Goal: Task Accomplishment & Management: Use online tool/utility

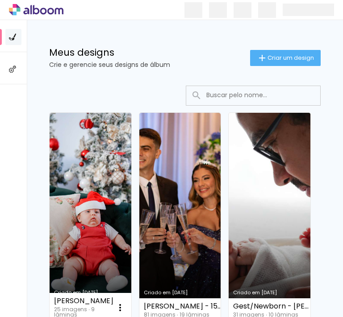
scroll to position [89, 0]
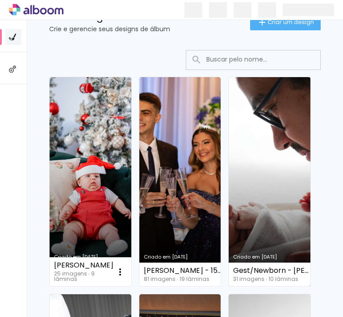
click at [279, 194] on link "Criado em [DATE]" at bounding box center [269, 181] width 82 height 209
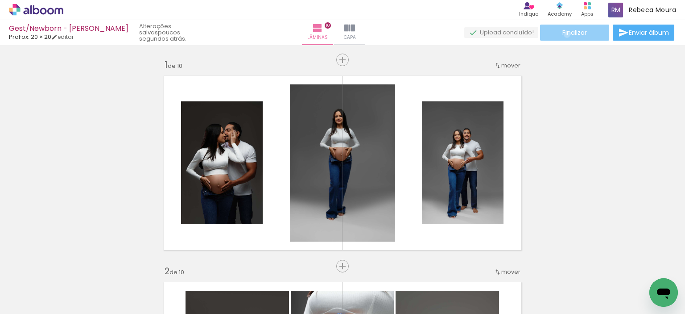
click at [348, 34] on span "Finalizar" at bounding box center [575, 32] width 25 height 6
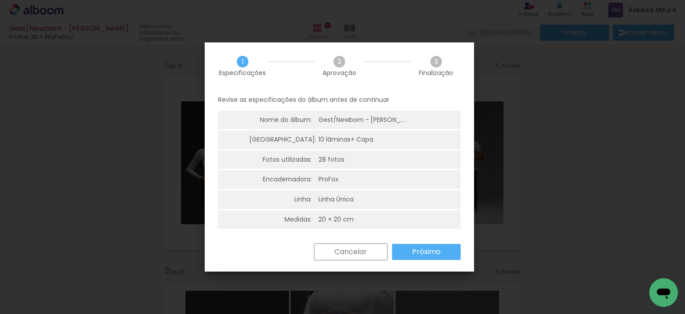
click at [348, 250] on paper-button "Próximo" at bounding box center [426, 252] width 69 height 16
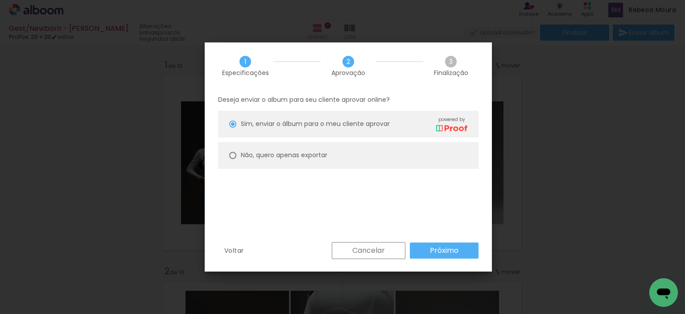
click at [348, 250] on div "Cancelar Próximo" at bounding box center [402, 250] width 151 height 17
click at [348, 244] on paper-button "Próximo" at bounding box center [444, 250] width 69 height 16
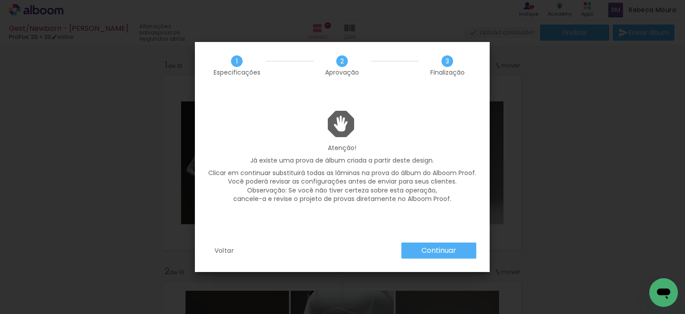
click at [0, 0] on slot "Continuar" at bounding box center [0, 0] width 0 height 0
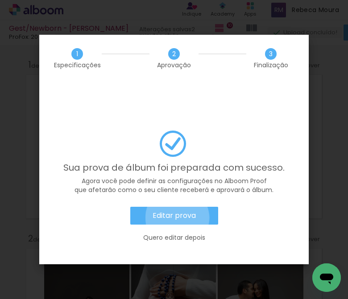
click at [0, 0] on slot "Editar prova" at bounding box center [0, 0] width 0 height 0
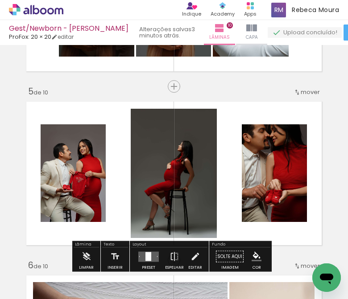
scroll to position [580, 0]
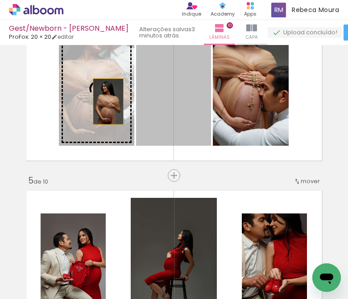
drag, startPoint x: 191, startPoint y: 115, endPoint x: 105, endPoint y: 102, distance: 87.1
click at [0, 0] on slot at bounding box center [0, 0] width 0 height 0
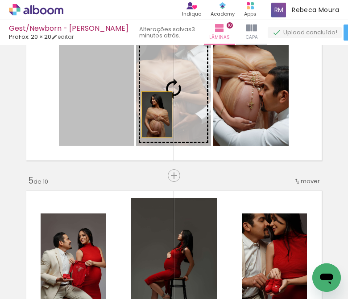
drag, startPoint x: 104, startPoint y: 115, endPoint x: 161, endPoint y: 112, distance: 57.6
click at [0, 0] on slot at bounding box center [0, 0] width 0 height 0
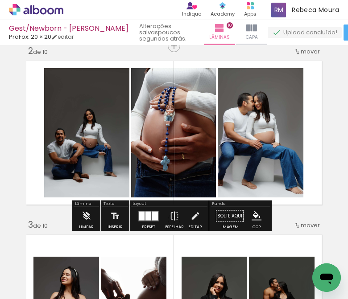
scroll to position [178, 0]
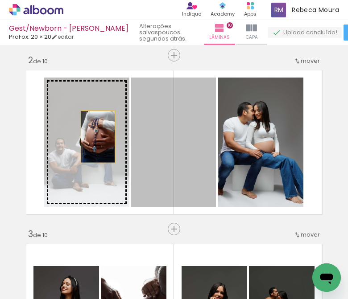
drag, startPoint x: 190, startPoint y: 145, endPoint x: 95, endPoint y: 137, distance: 95.8
click at [0, 0] on slot at bounding box center [0, 0] width 0 height 0
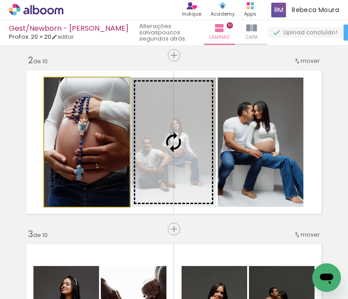
drag, startPoint x: 79, startPoint y: 158, endPoint x: 134, endPoint y: 153, distance: 55.1
click at [0, 0] on slot at bounding box center [0, 0] width 0 height 0
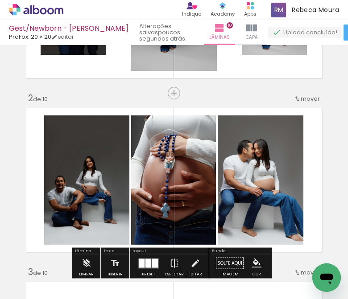
scroll to position [45, 0]
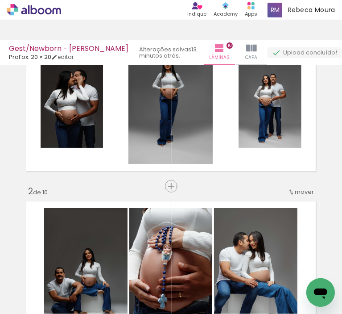
scroll to position [0, 362]
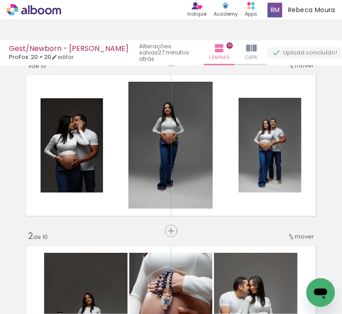
scroll to position [0, 362]
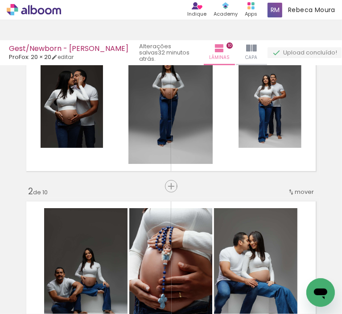
scroll to position [0, 362]
